Goal: Task Accomplishment & Management: Manage account settings

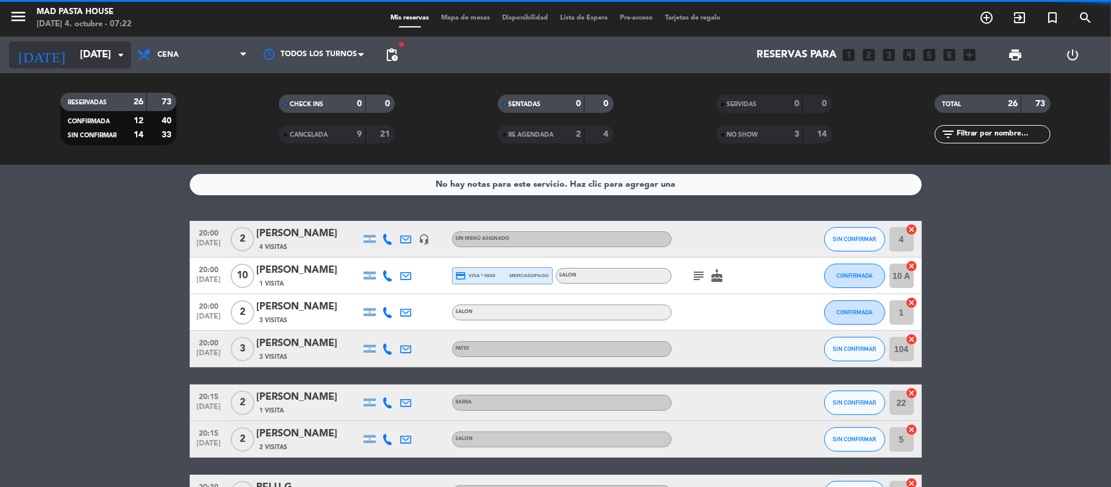
click at [108, 54] on input "[DATE]" at bounding box center [140, 55] width 132 height 24
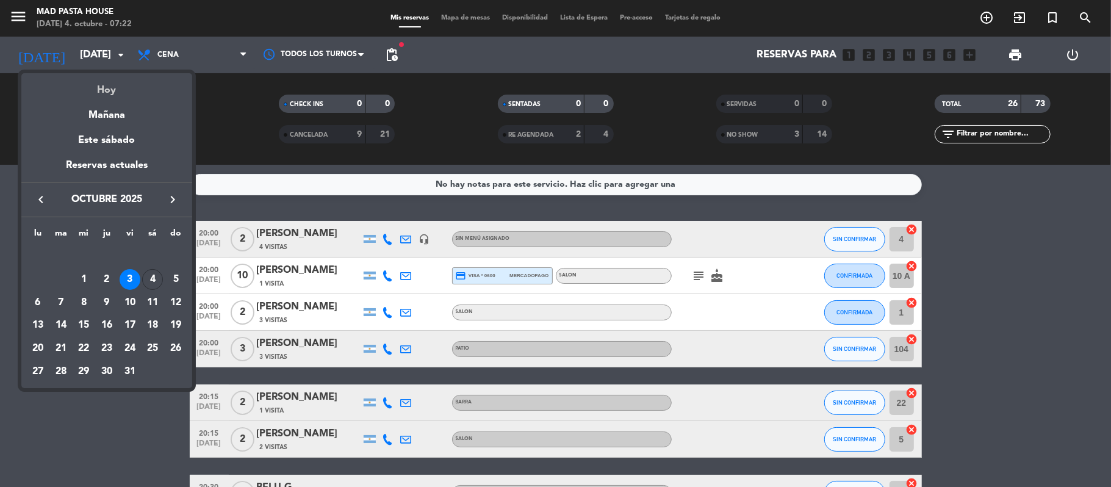
click at [115, 81] on div "Hoy" at bounding box center [106, 85] width 171 height 25
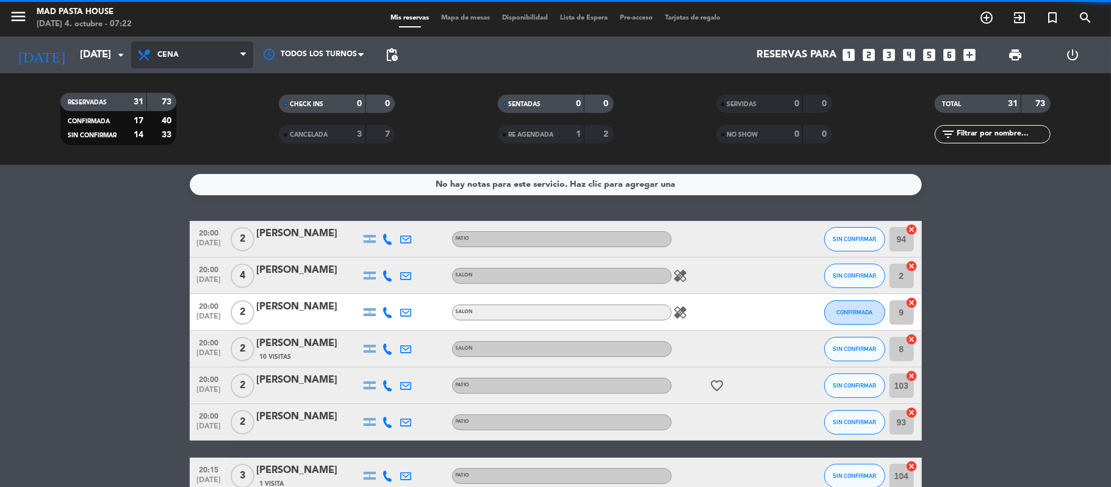
click at [210, 57] on span "Cena" at bounding box center [192, 54] width 122 height 27
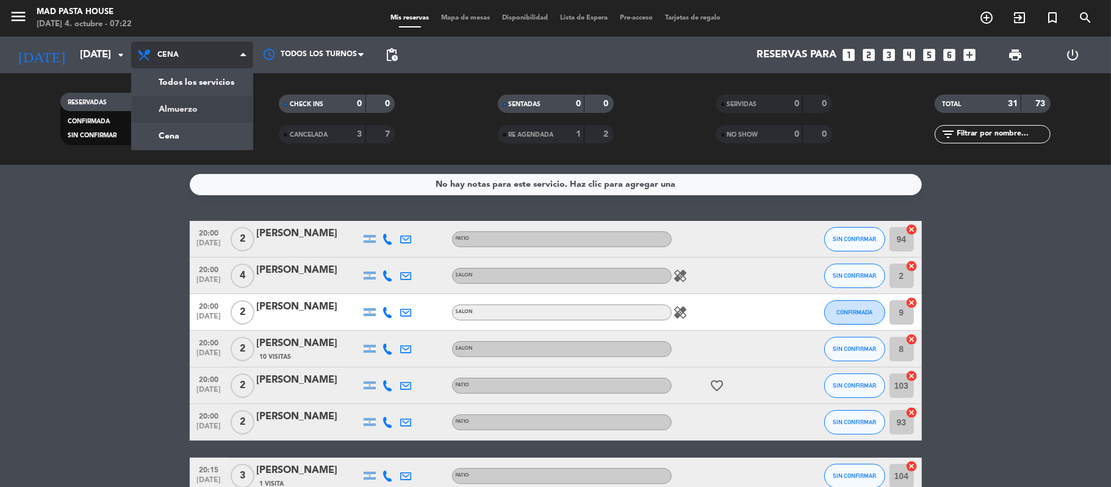
click at [207, 110] on div "menu Mad Pasta House [DATE] 4. octubre - 07:22 Mis reservas Mapa de mesas Dispo…" at bounding box center [555, 82] width 1111 height 165
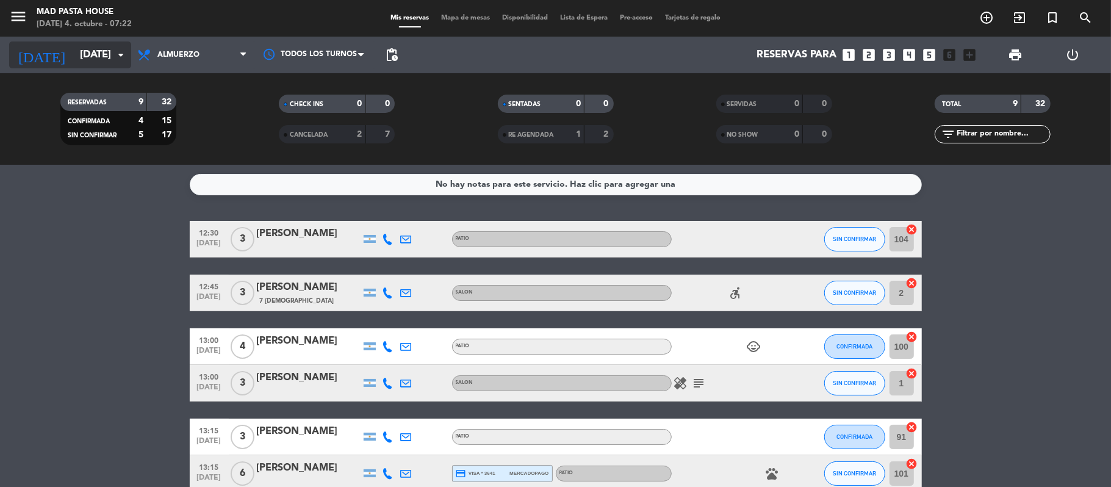
click at [108, 50] on input "[DATE]" at bounding box center [140, 55] width 132 height 24
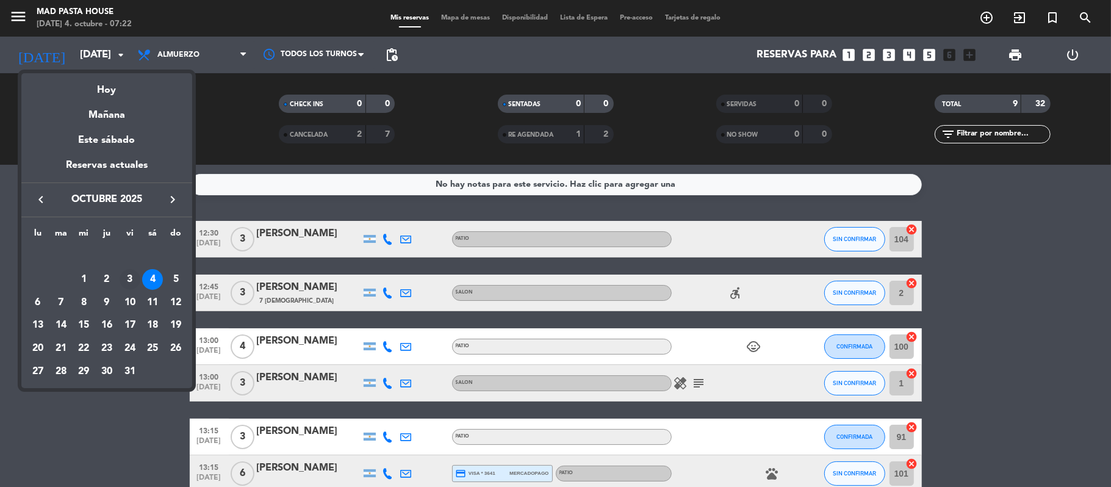
click at [125, 274] on div "3" at bounding box center [130, 279] width 21 height 21
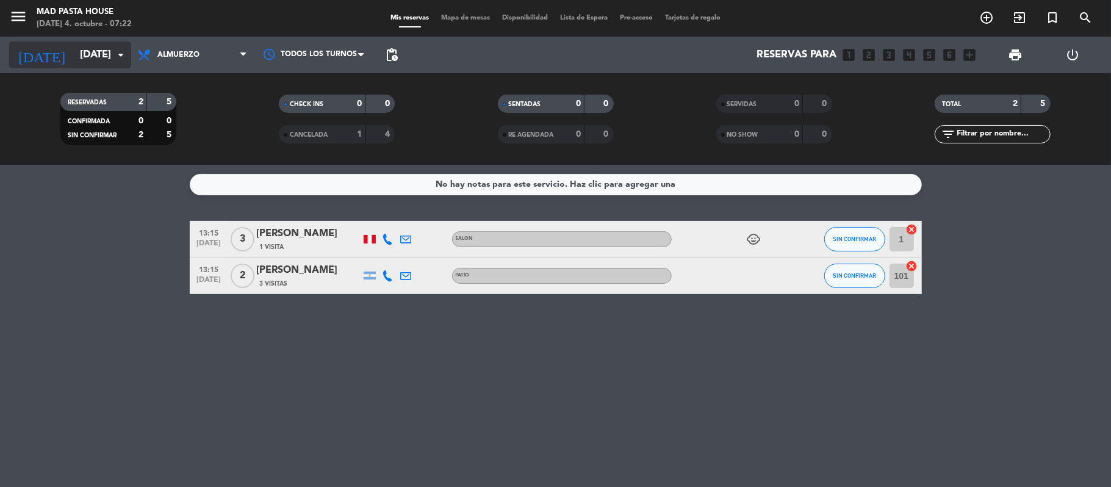
click at [79, 55] on input "[DATE]" at bounding box center [140, 55] width 132 height 24
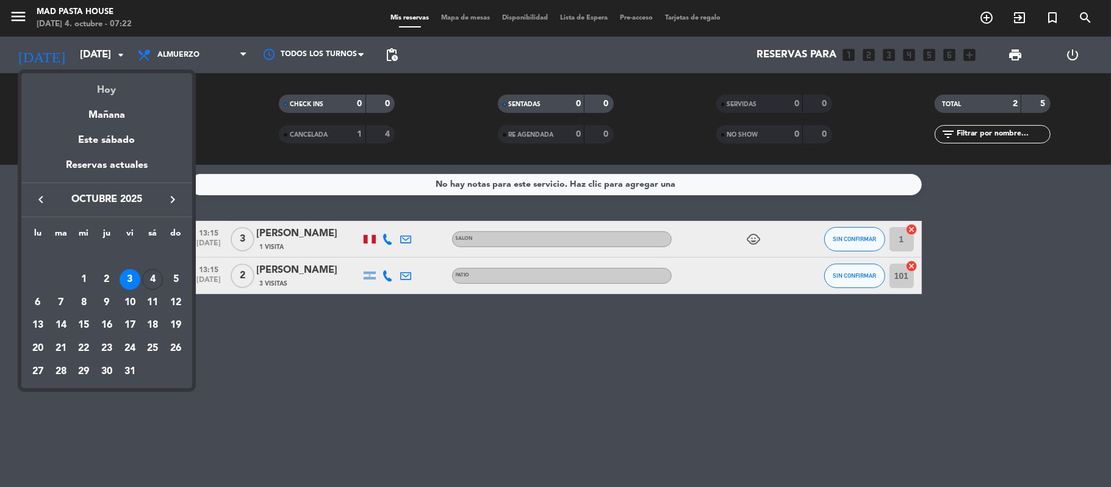
click at [98, 85] on div "Hoy" at bounding box center [106, 85] width 171 height 25
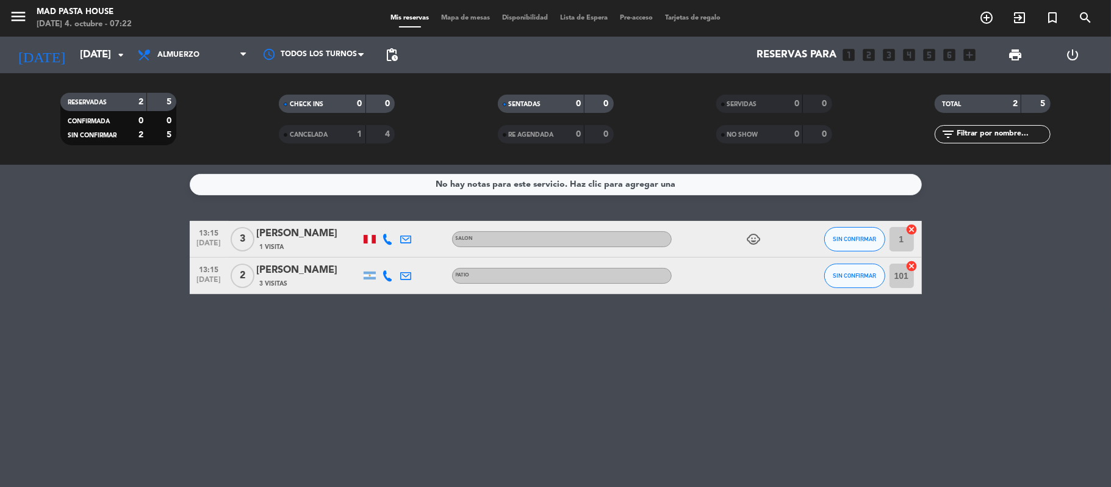
type input "[DATE]"
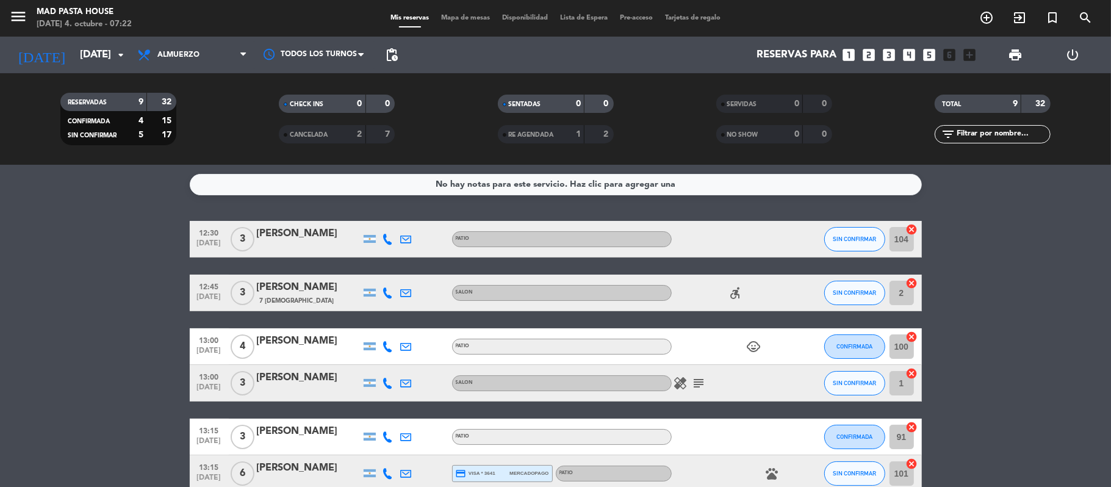
click at [701, 386] on icon "subject" at bounding box center [699, 383] width 15 height 15
click at [699, 376] on icon "subject" at bounding box center [699, 383] width 15 height 15
click at [697, 387] on icon "subject" at bounding box center [699, 383] width 15 height 15
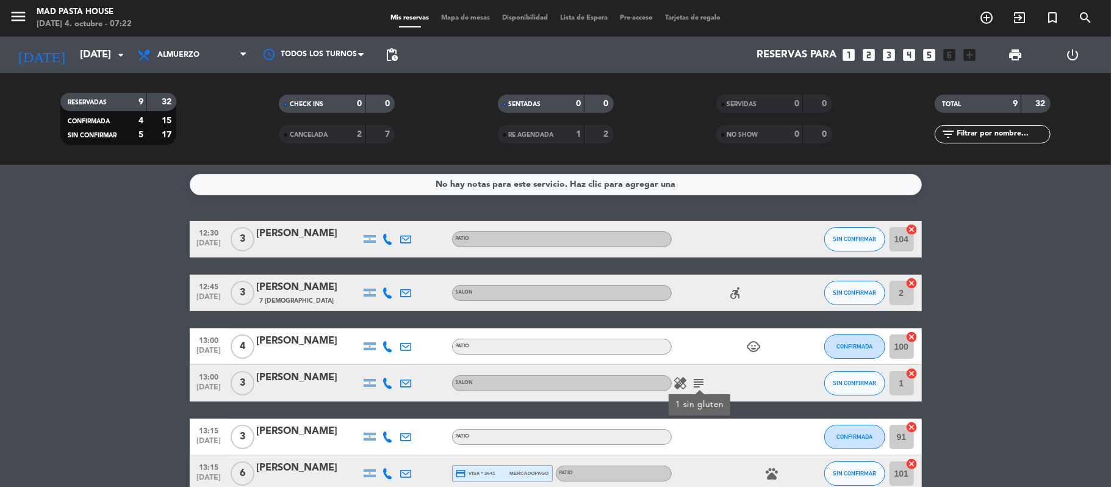
click at [698, 386] on icon "subject" at bounding box center [699, 383] width 15 height 15
click at [702, 376] on icon "subject" at bounding box center [699, 383] width 15 height 15
click at [706, 381] on span "subject 1 sin gluten" at bounding box center [699, 383] width 18 height 15
